Goal: Navigation & Orientation: Find specific page/section

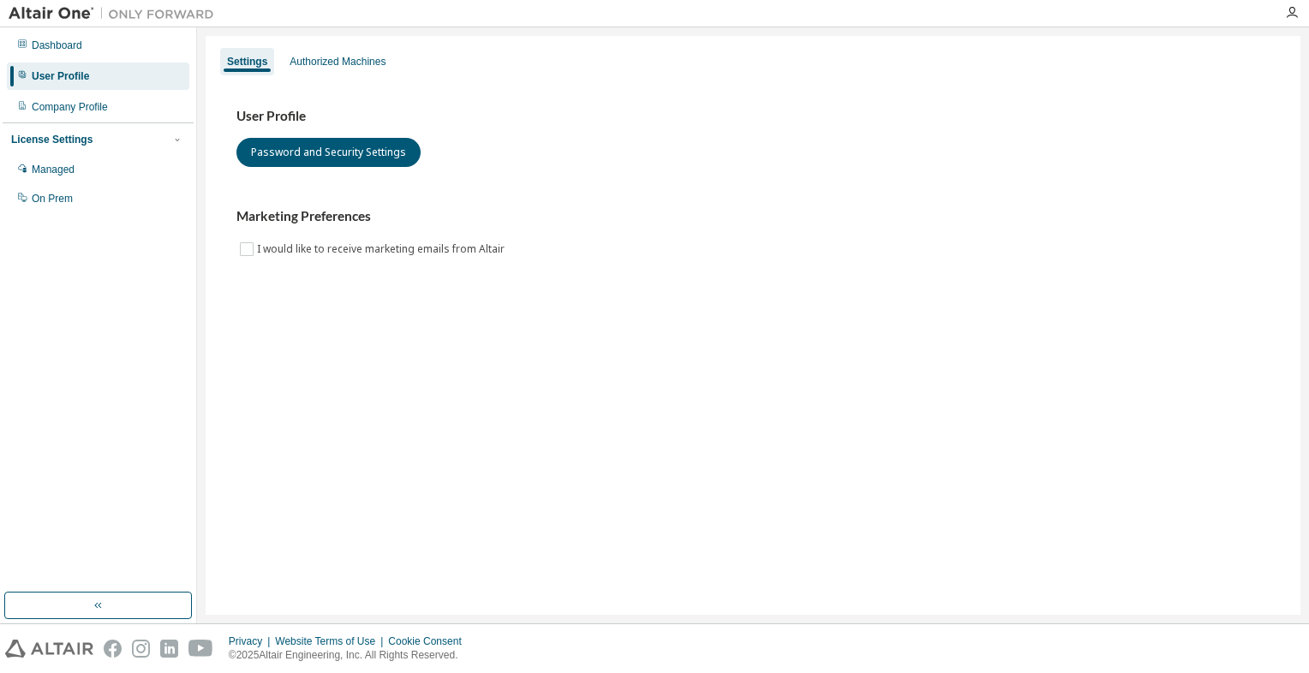
click at [97, 108] on div "Company Profile" at bounding box center [70, 107] width 76 height 14
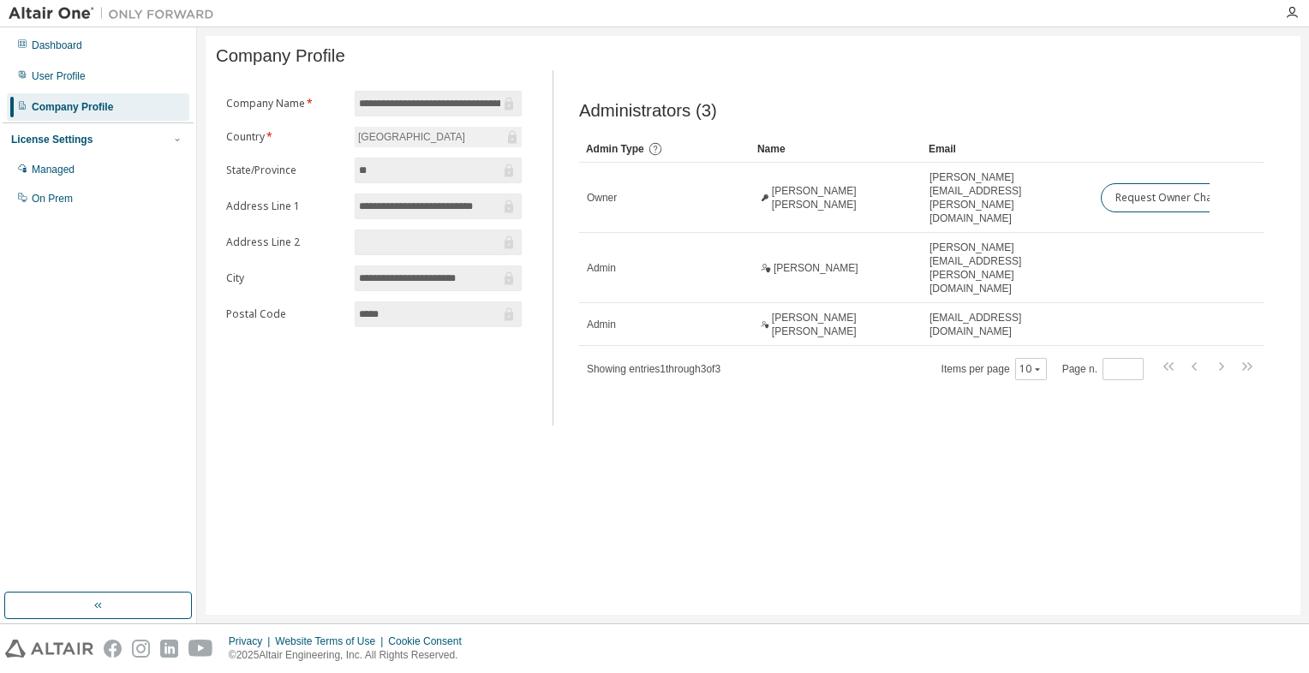
click at [51, 68] on div "User Profile" at bounding box center [98, 76] width 182 height 27
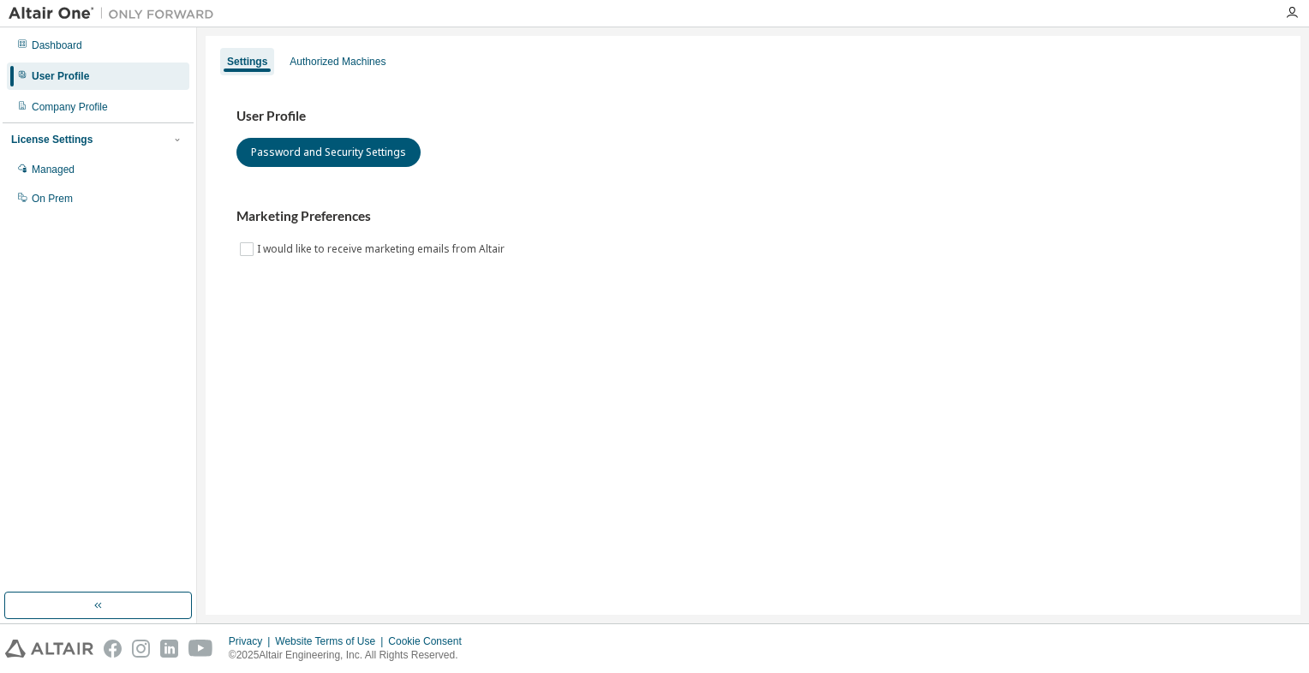
click at [73, 56] on div "Dashboard" at bounding box center [98, 45] width 182 height 27
